Goal: Find specific page/section: Find specific page/section

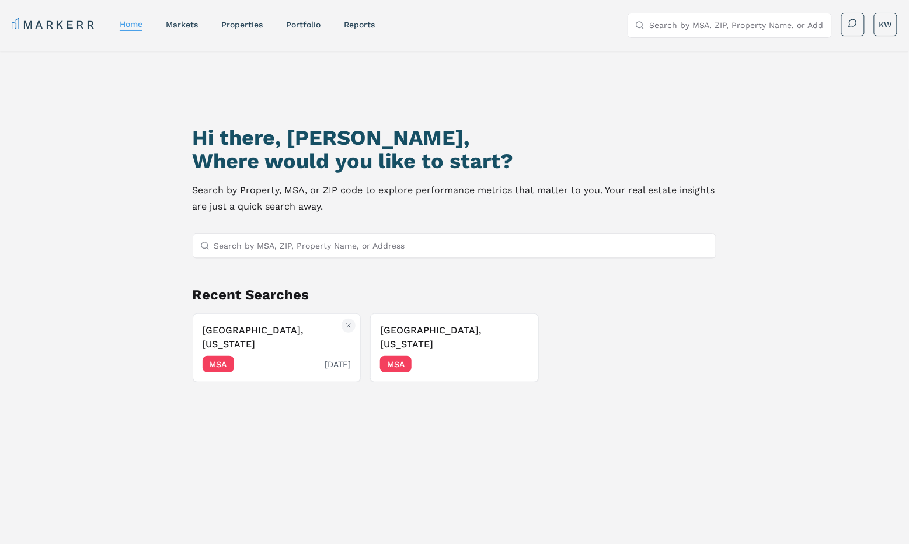
click at [231, 361] on button "[GEOGRAPHIC_DATA], [US_STATE] MSA [DATE]" at bounding box center [277, 347] width 169 height 69
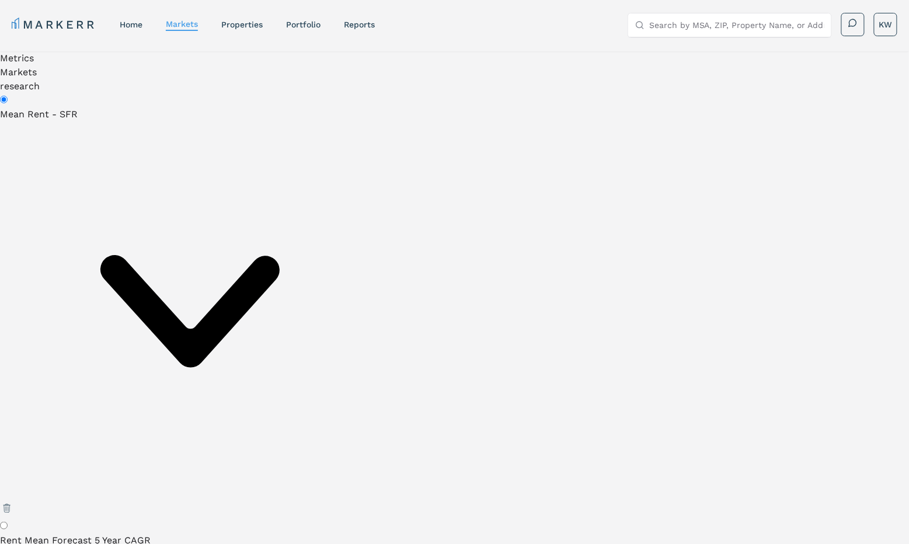
radio input "false"
radio input "true"
